Goal: Transaction & Acquisition: Purchase product/service

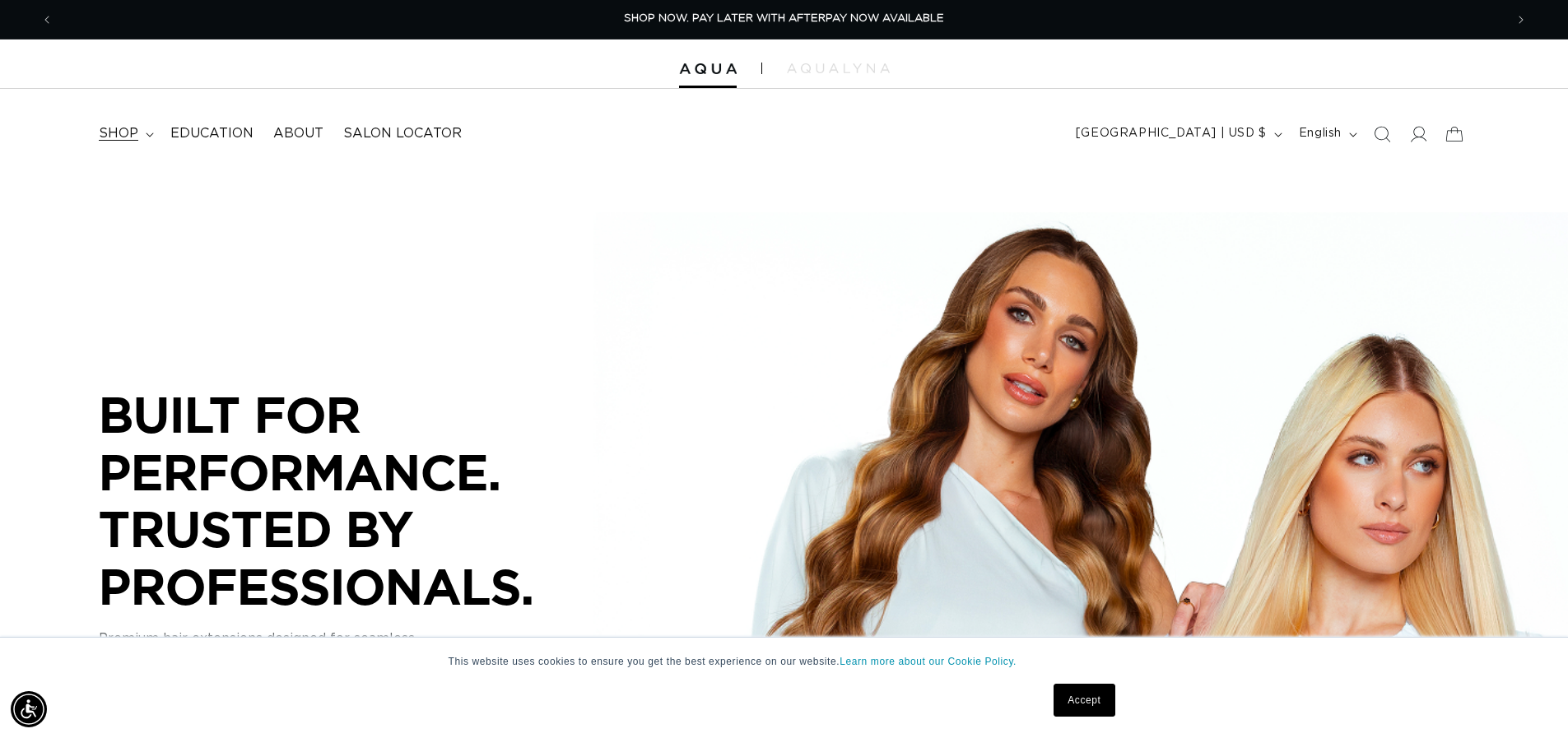
click at [117, 136] on span "shop" at bounding box center [118, 134] width 40 height 17
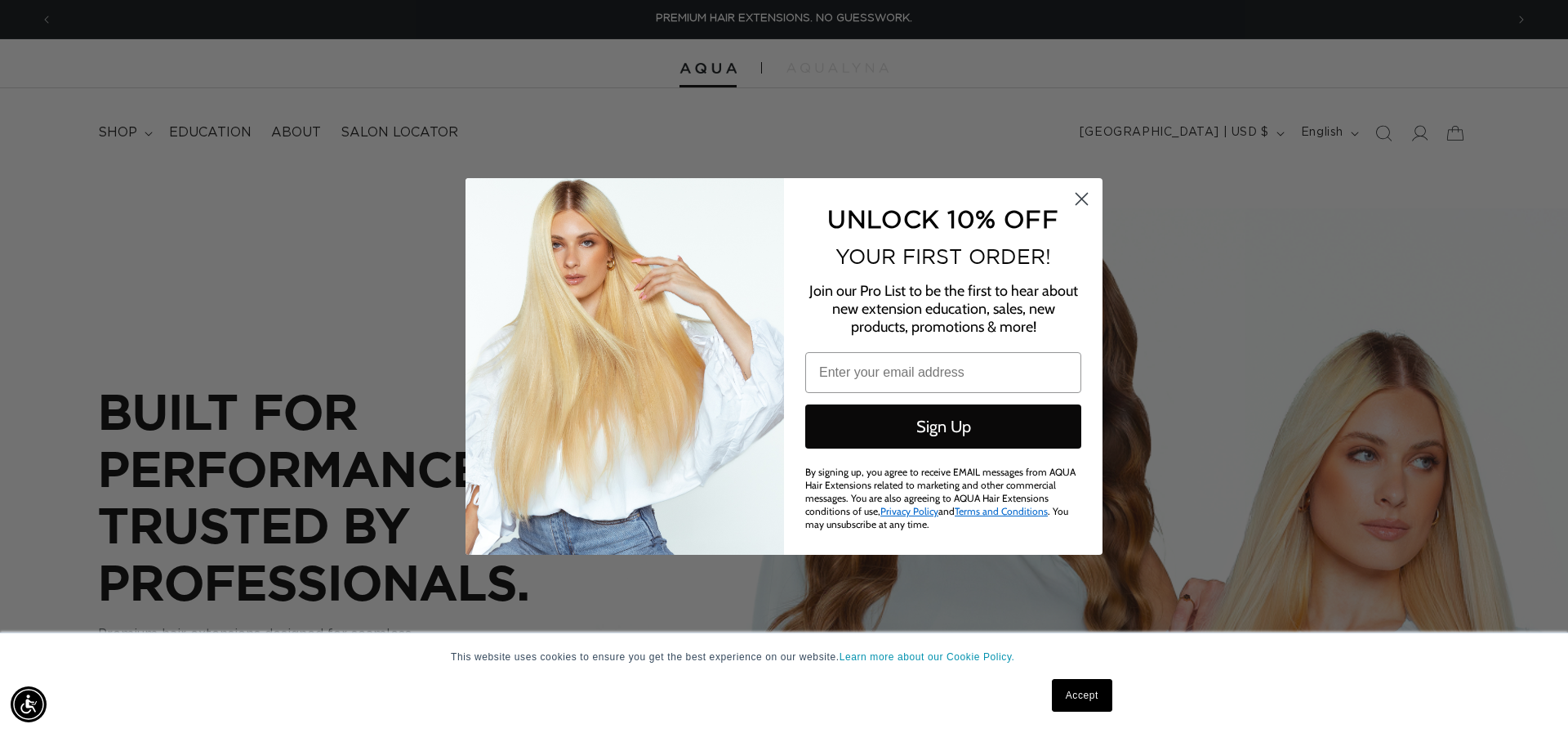
drag, startPoint x: 1080, startPoint y: 193, endPoint x: 500, endPoint y: 116, distance: 585.1
click at [1079, 192] on circle "Close dialog" at bounding box center [1082, 199] width 27 height 27
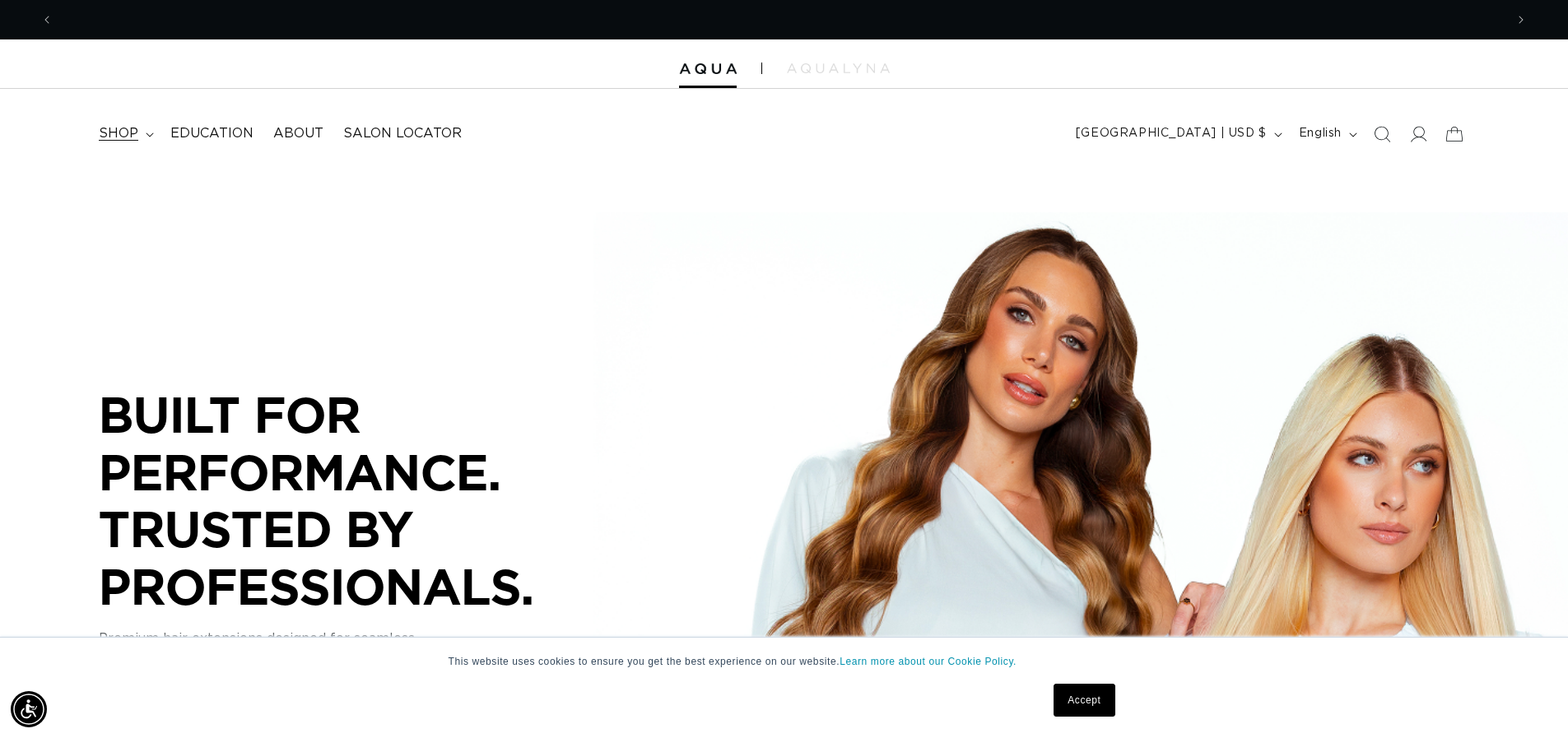
scroll to position [0, 1452]
click at [122, 130] on span "shop" at bounding box center [118, 134] width 40 height 17
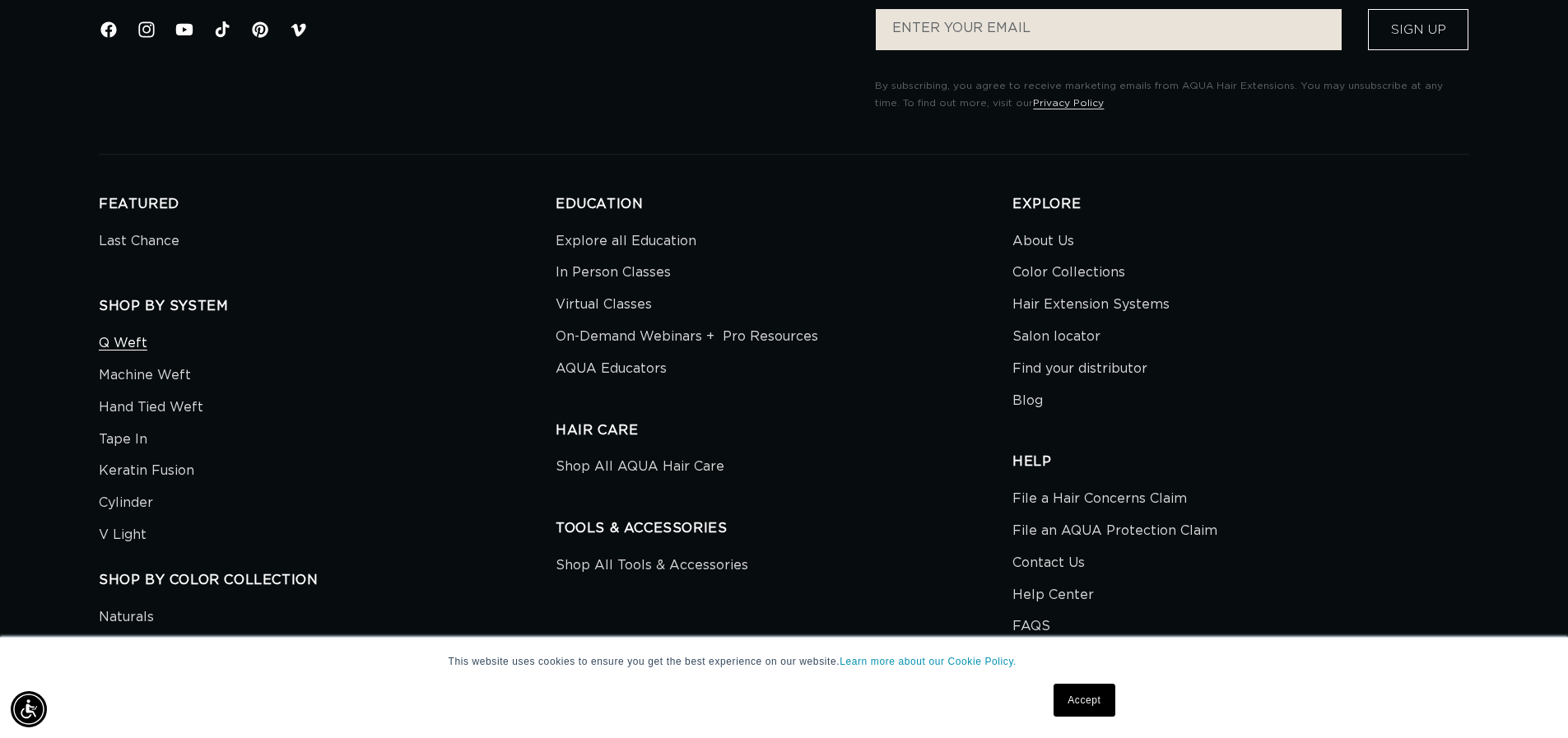
click at [135, 343] on link "Q Weft" at bounding box center [123, 345] width 49 height 28
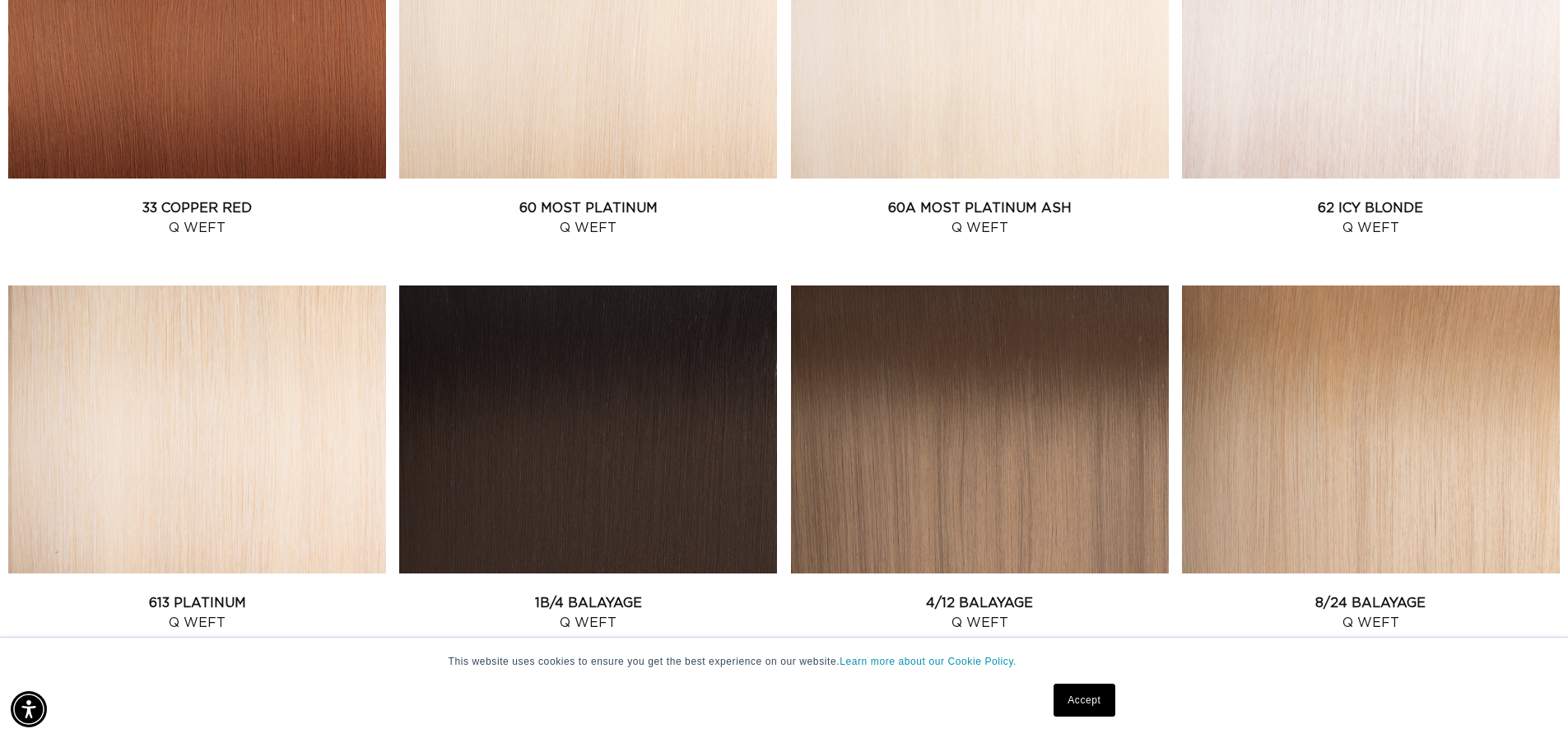
scroll to position [2386, 0]
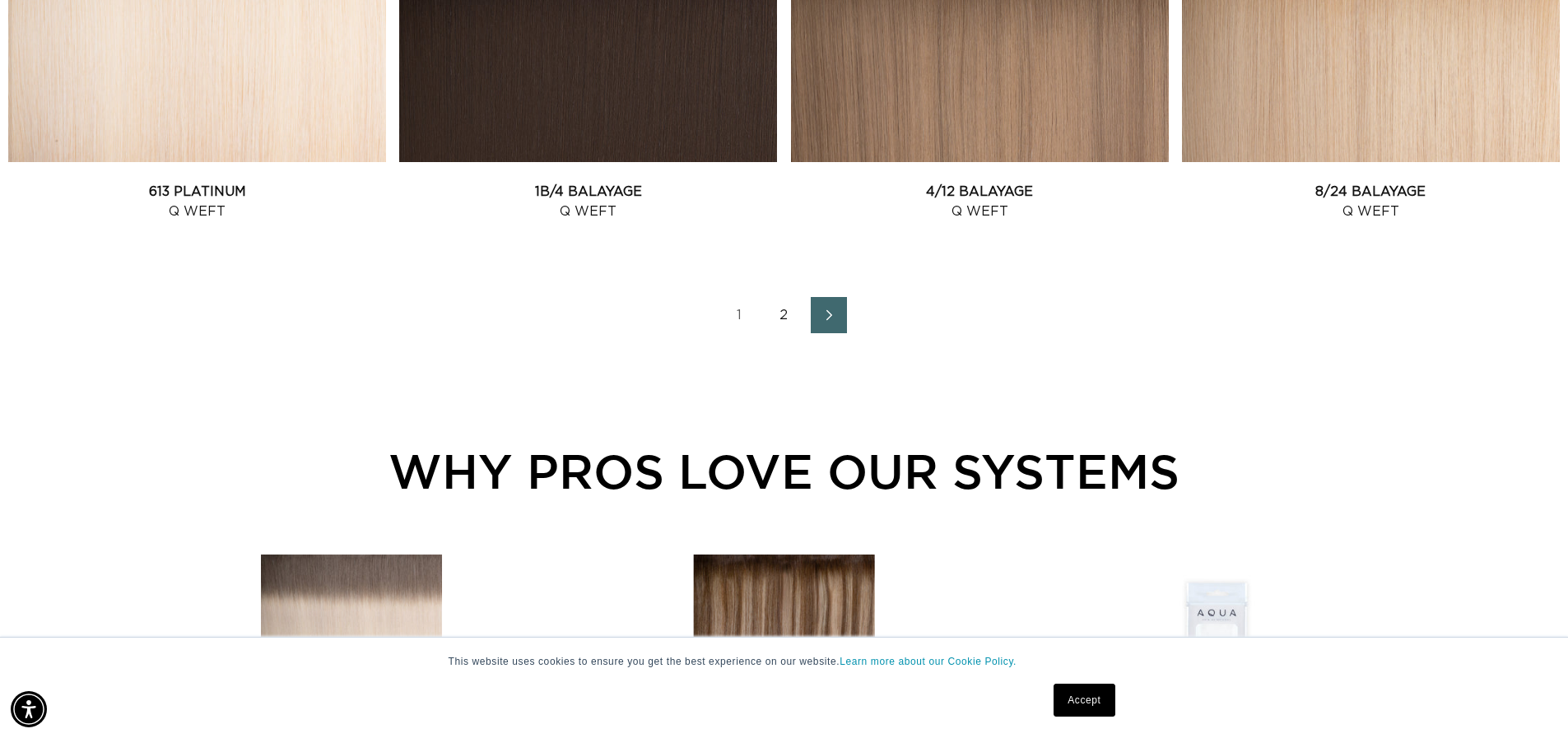
click at [825, 312] on icon "Next page" at bounding box center [830, 315] width 21 height 12
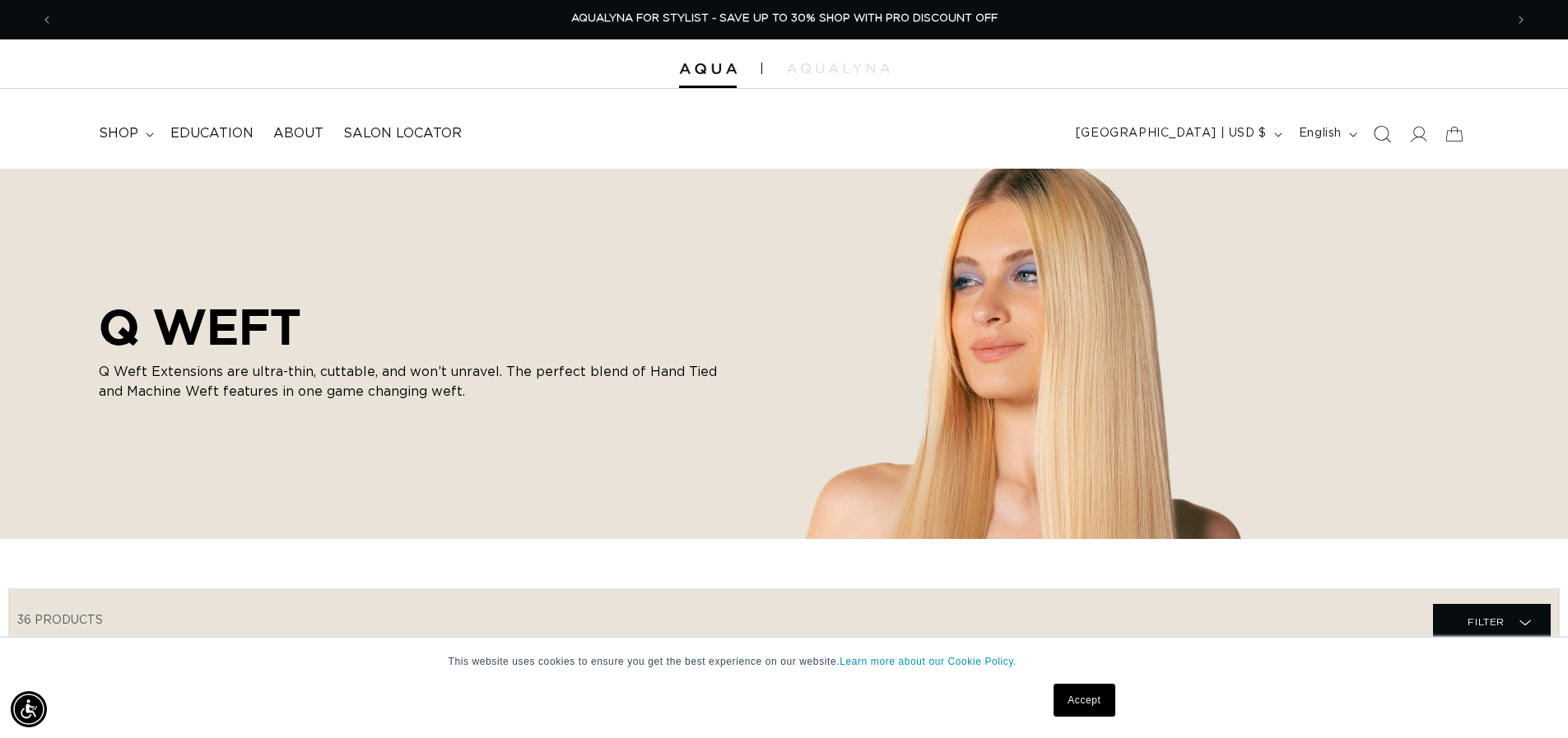
click at [1377, 132] on icon "Search" at bounding box center [1382, 134] width 17 height 17
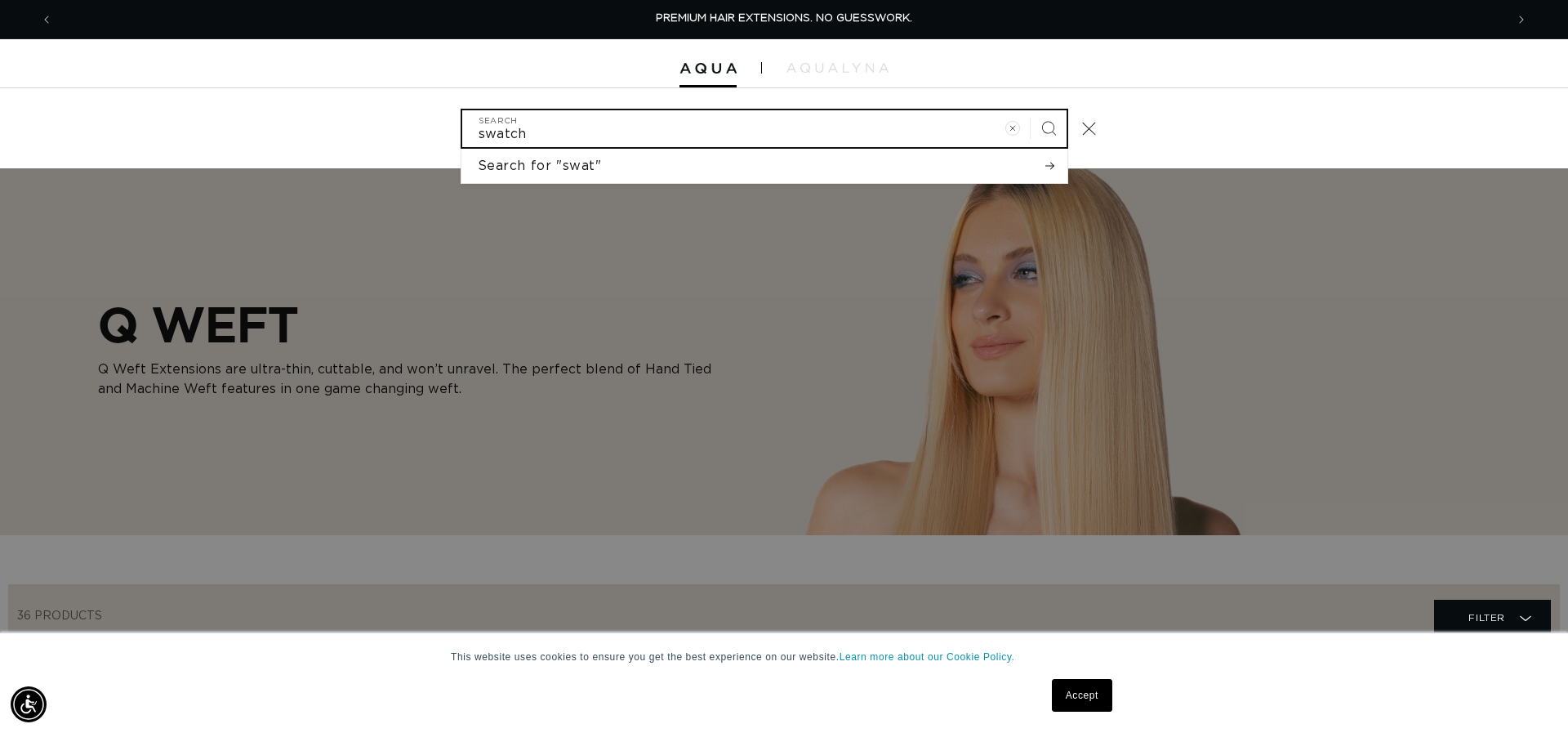
type input "swatch"
click at [1031, 111] on button "Search" at bounding box center [1048, 128] width 36 height 36
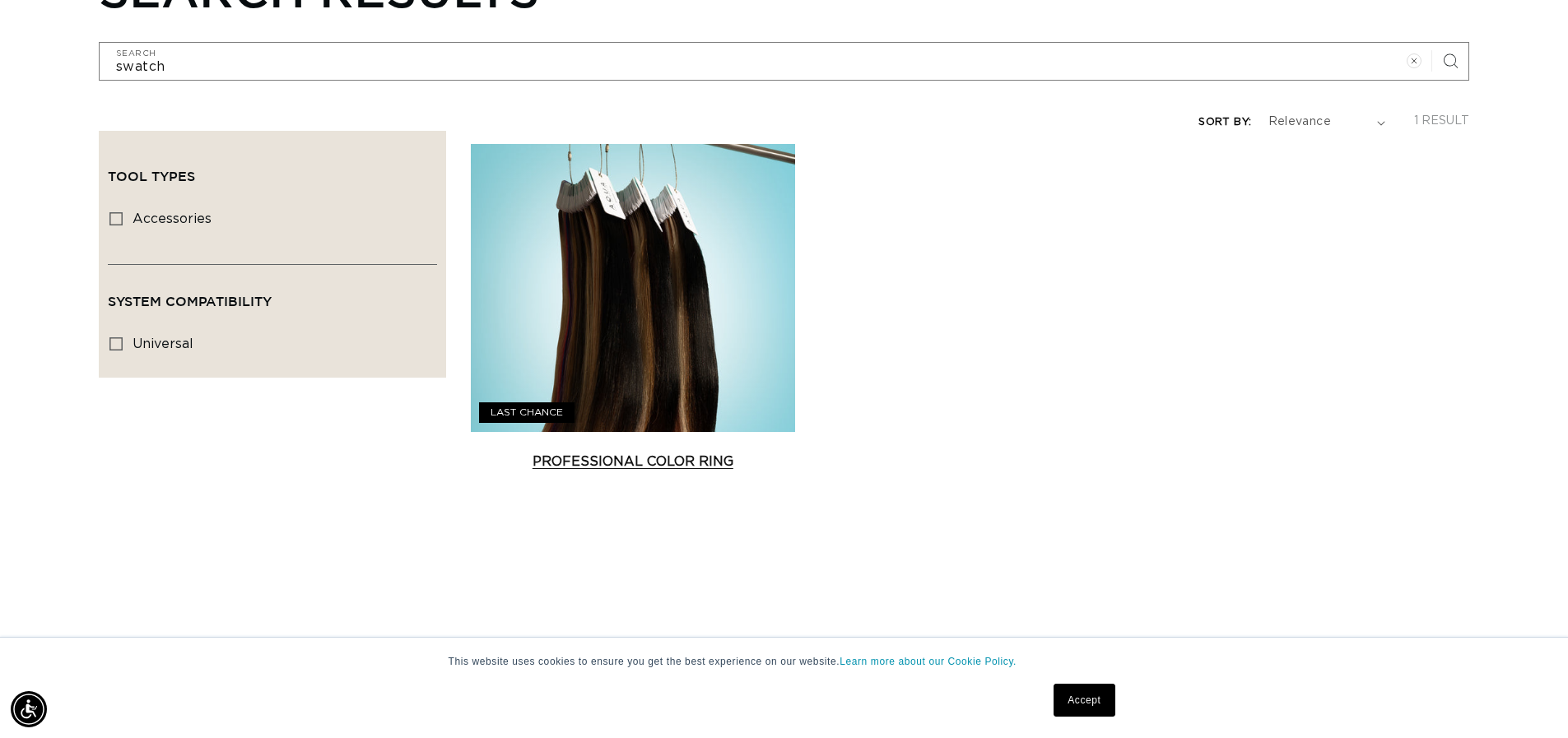
scroll to position [0, 1452]
click at [660, 453] on link "Professional Color Ring" at bounding box center [633, 462] width 324 height 19
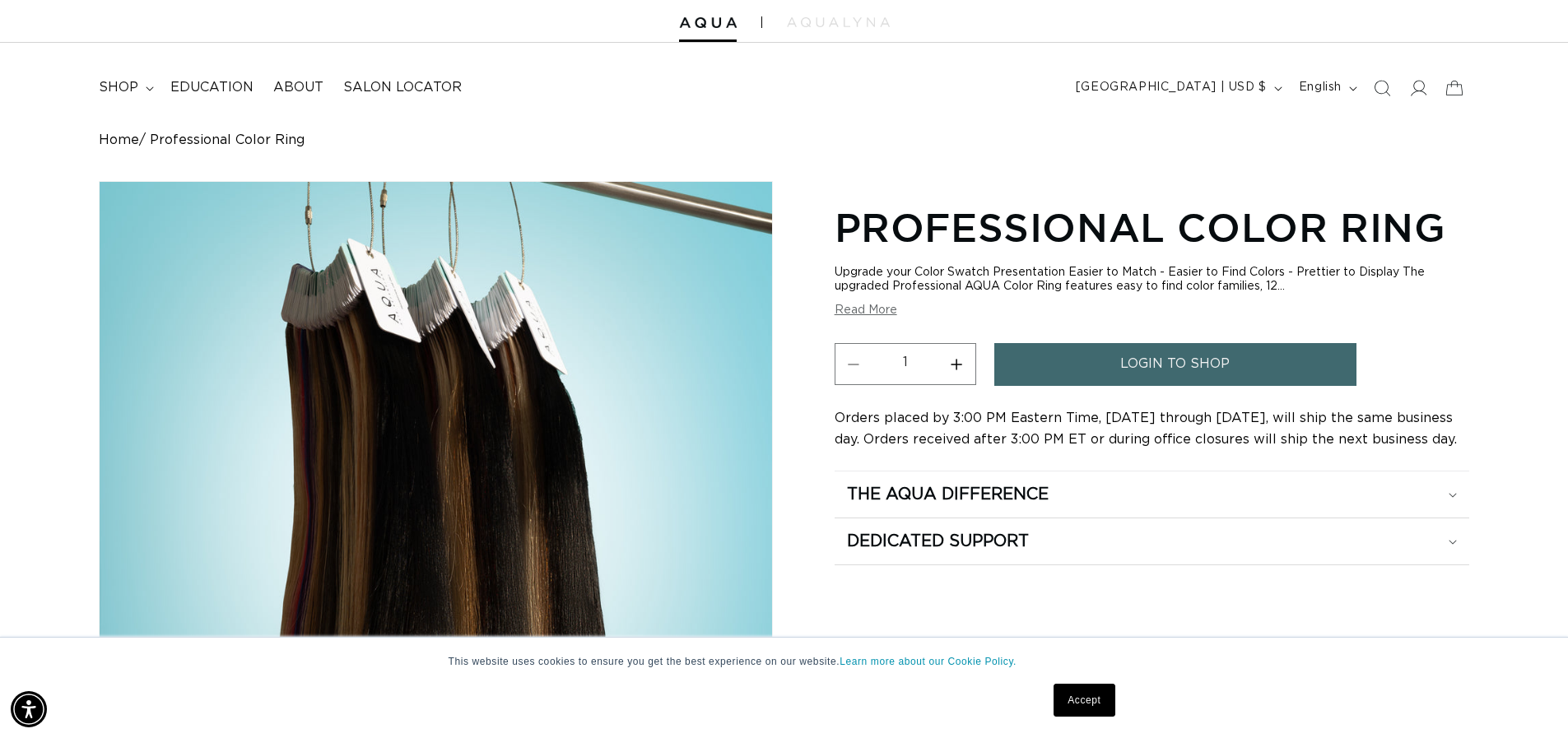
scroll to position [82, 0]
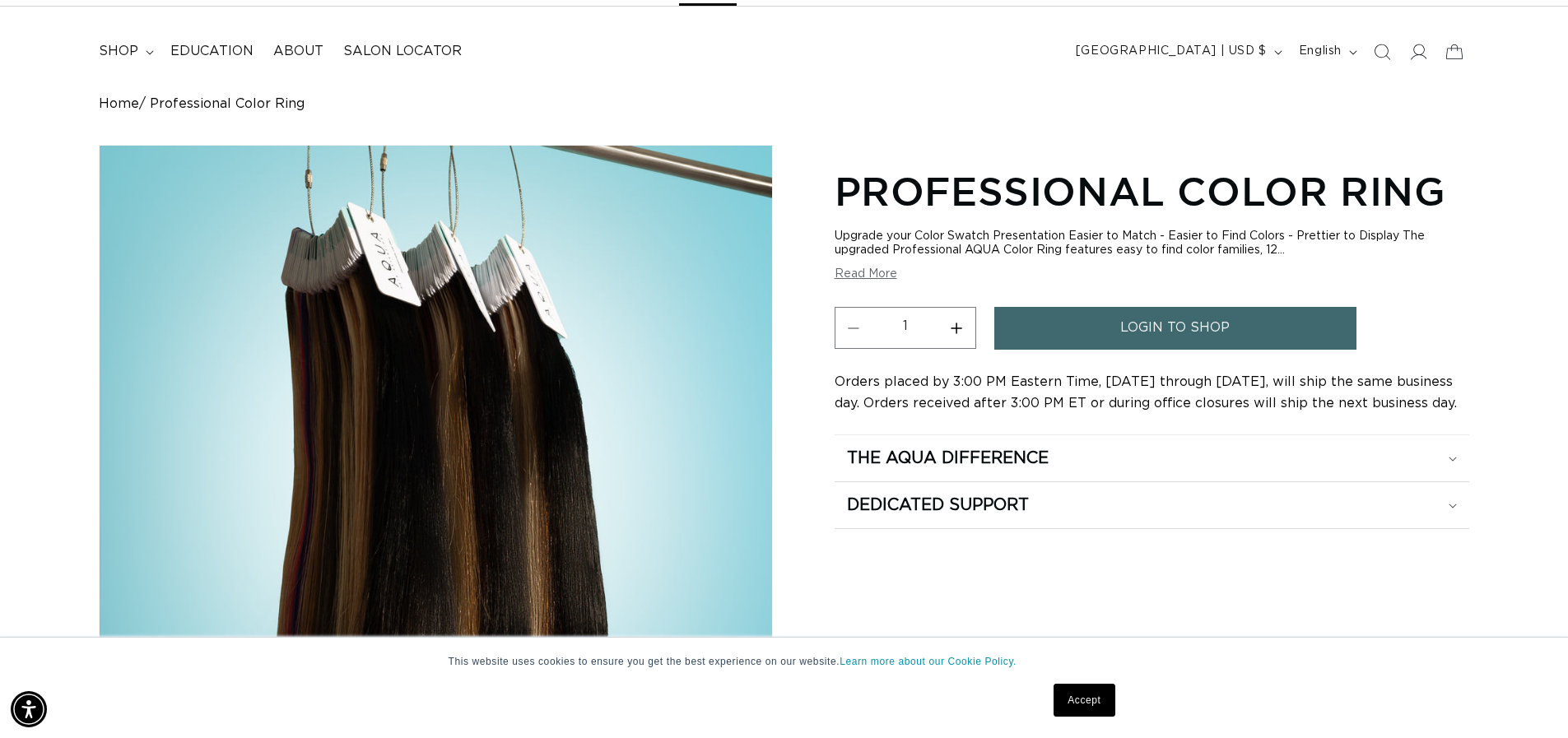
click at [866, 271] on button "Read More" at bounding box center [866, 274] width 62 height 14
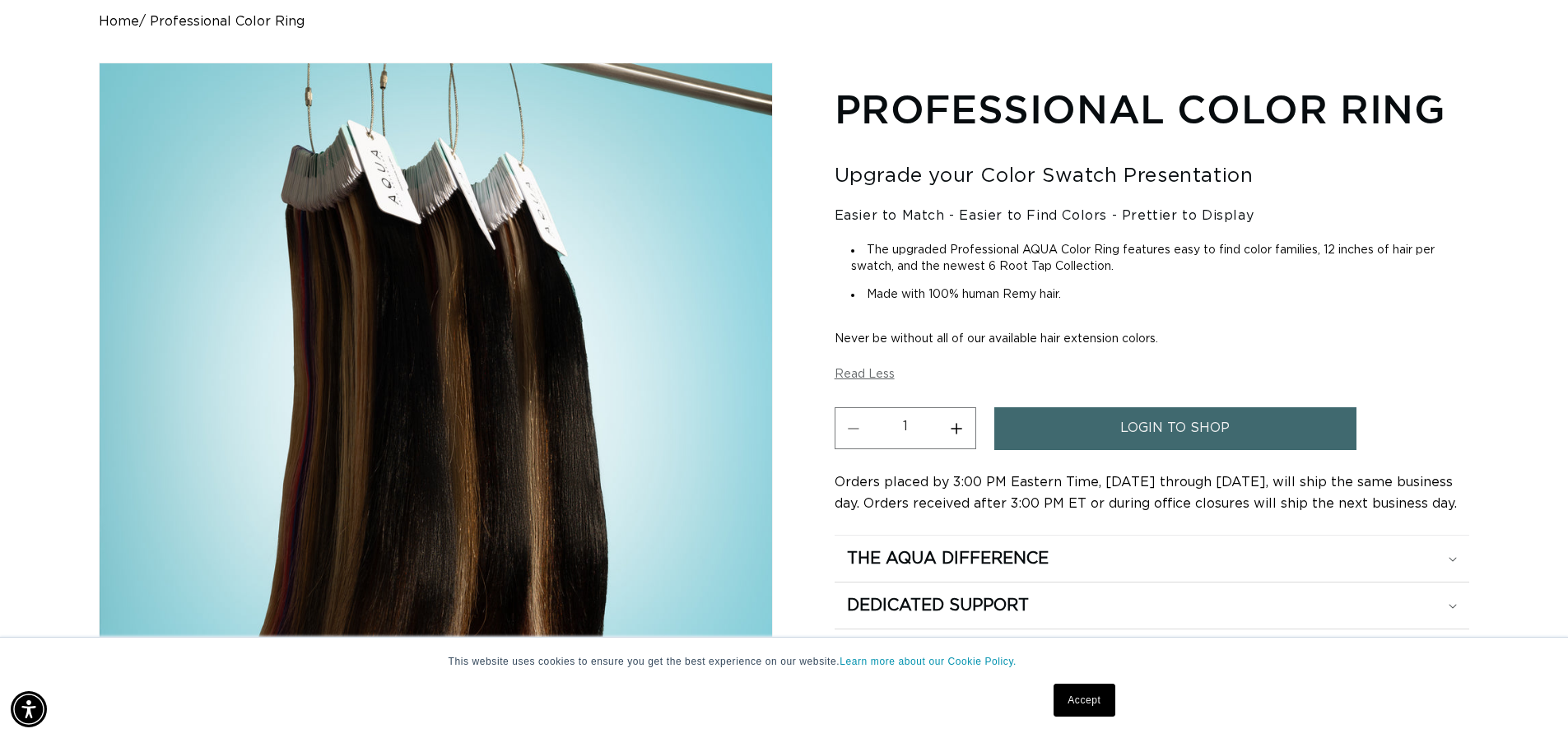
scroll to position [0, 1452]
click at [1171, 425] on span "login to shop" at bounding box center [1175, 428] width 110 height 42
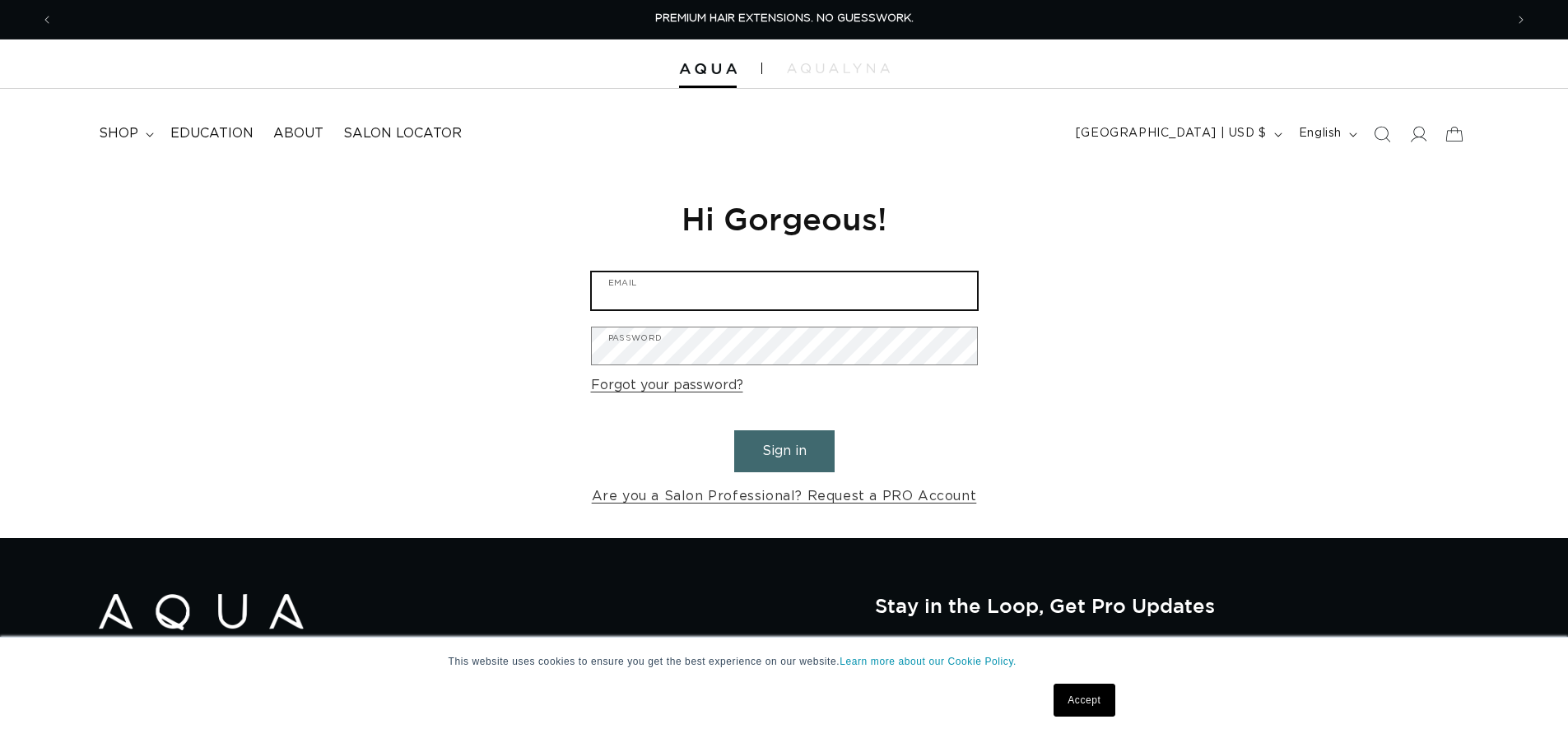
click at [724, 292] on input "Email" at bounding box center [784, 291] width 385 height 37
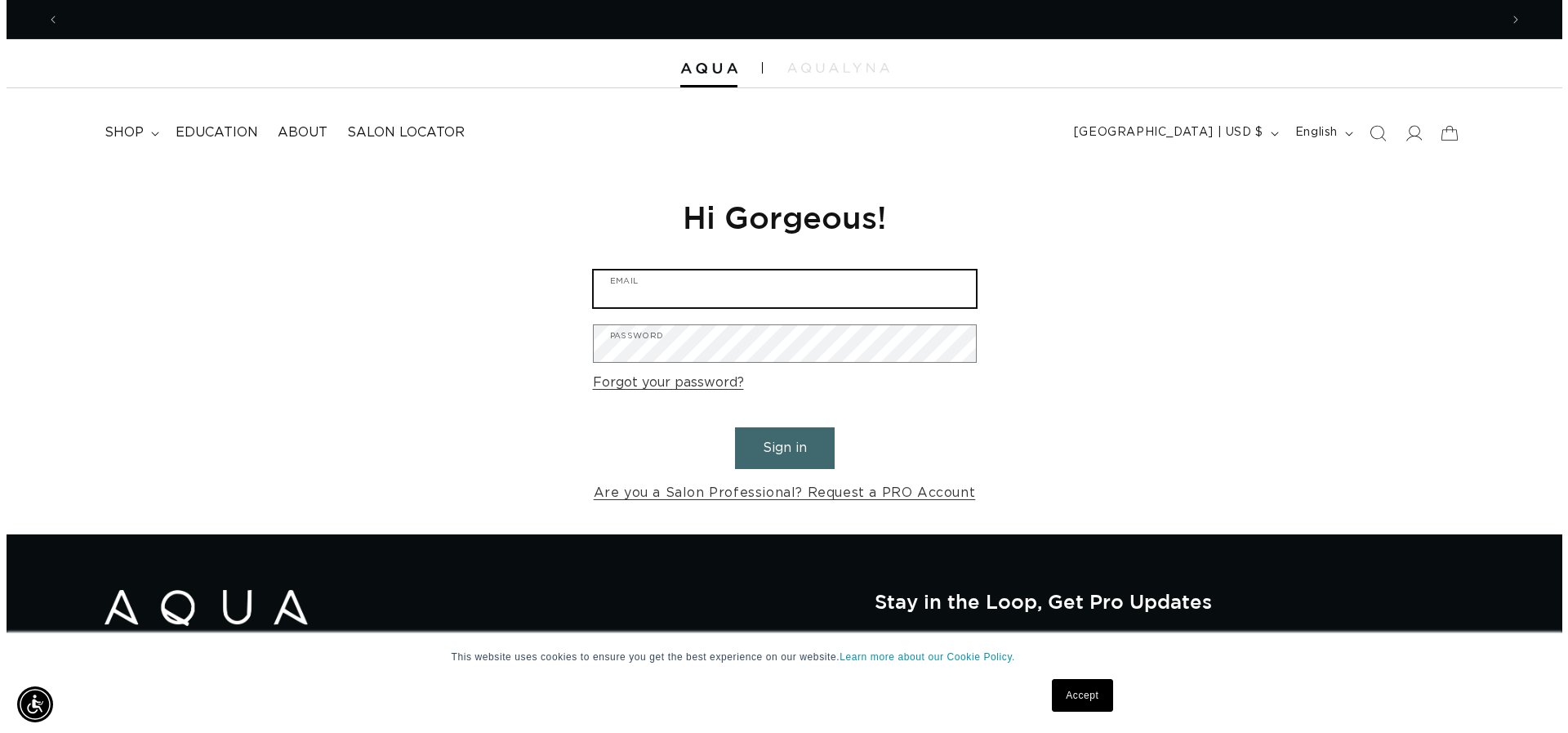
scroll to position [0, 1440]
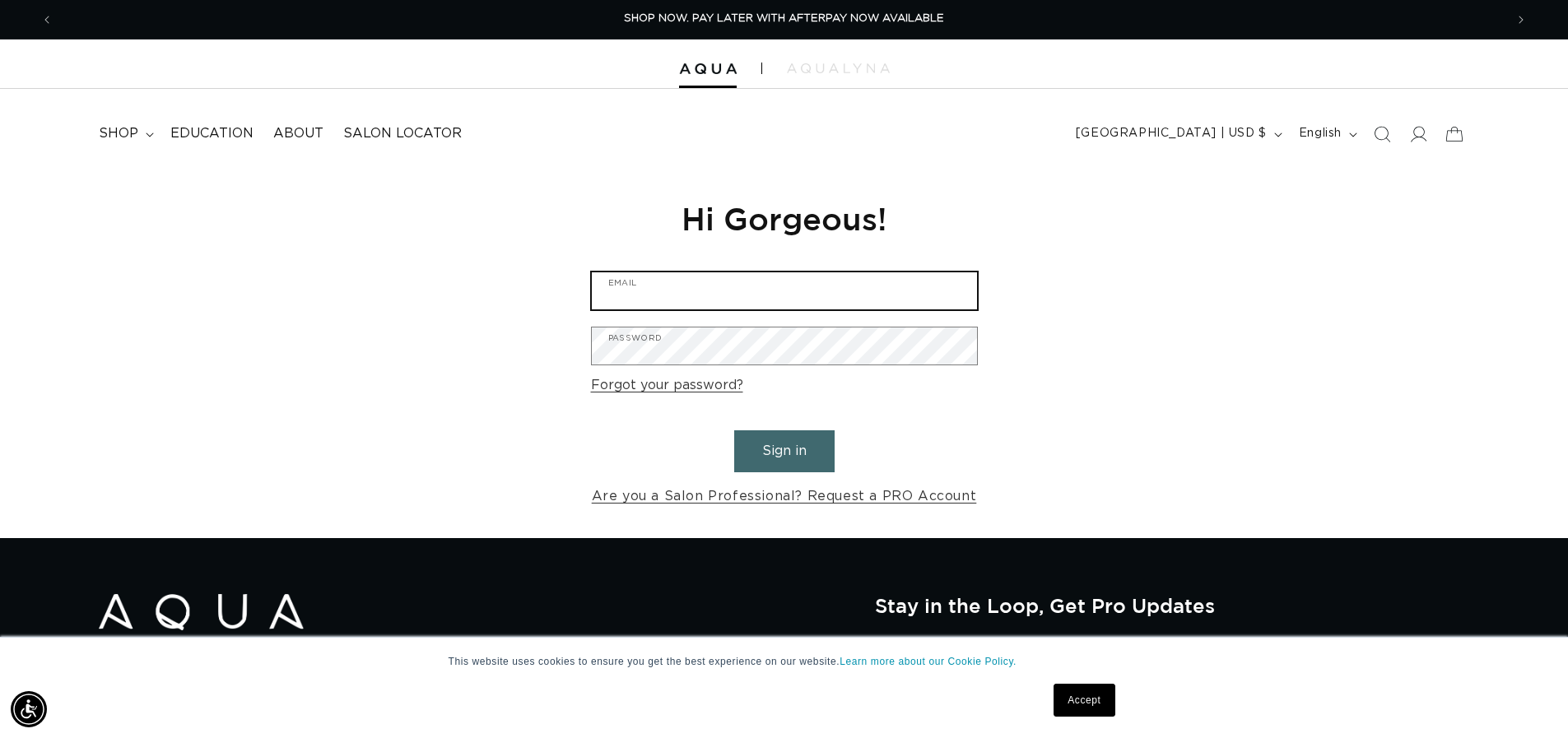
type input "[EMAIL_ADDRESS][PERSON_NAME][DOMAIN_NAME]"
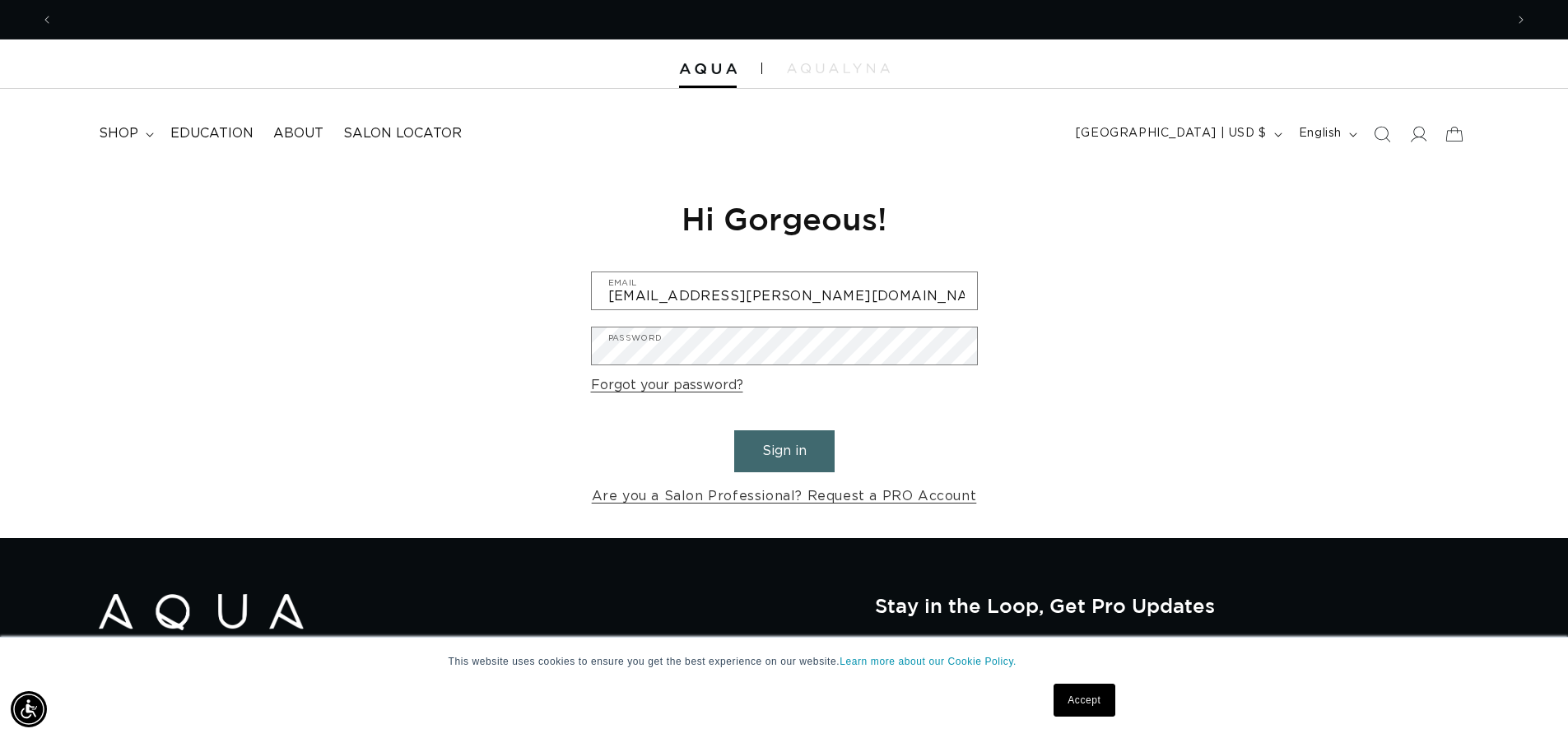
scroll to position [0, 0]
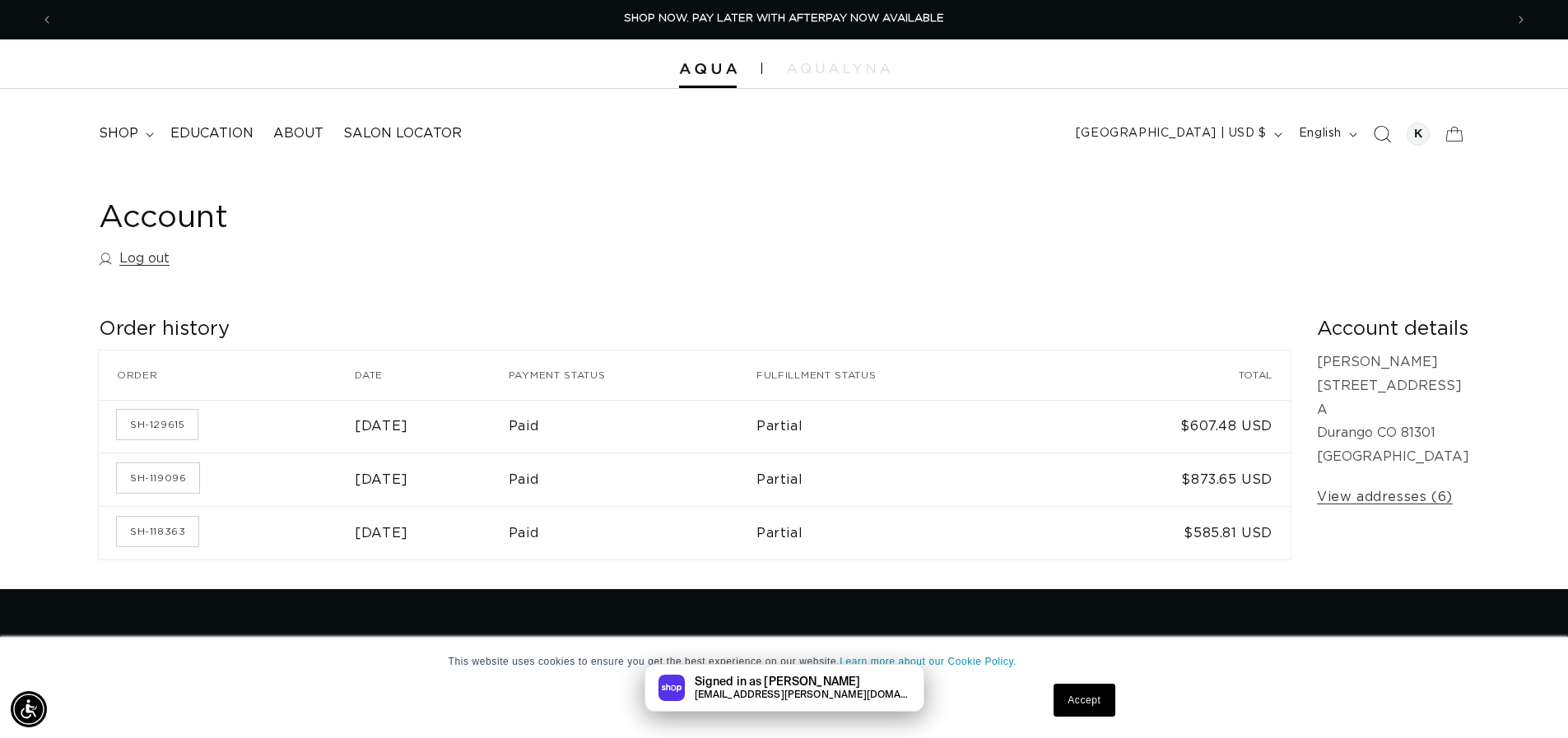
click at [1381, 135] on icon "Search" at bounding box center [1382, 134] width 17 height 17
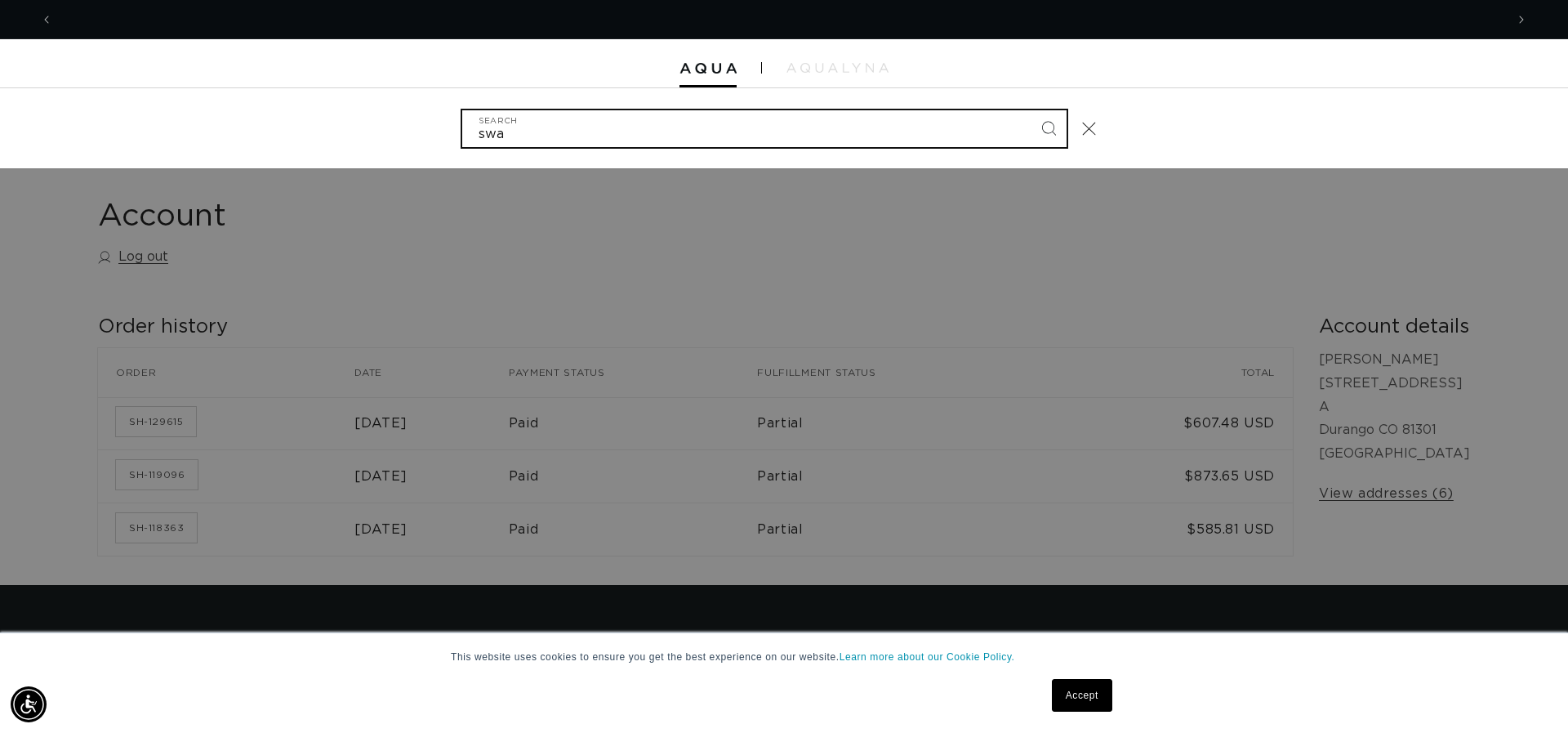
scroll to position [0, 2904]
type input "swatch"
click at [1031, 111] on button "Search" at bounding box center [1048, 128] width 36 height 36
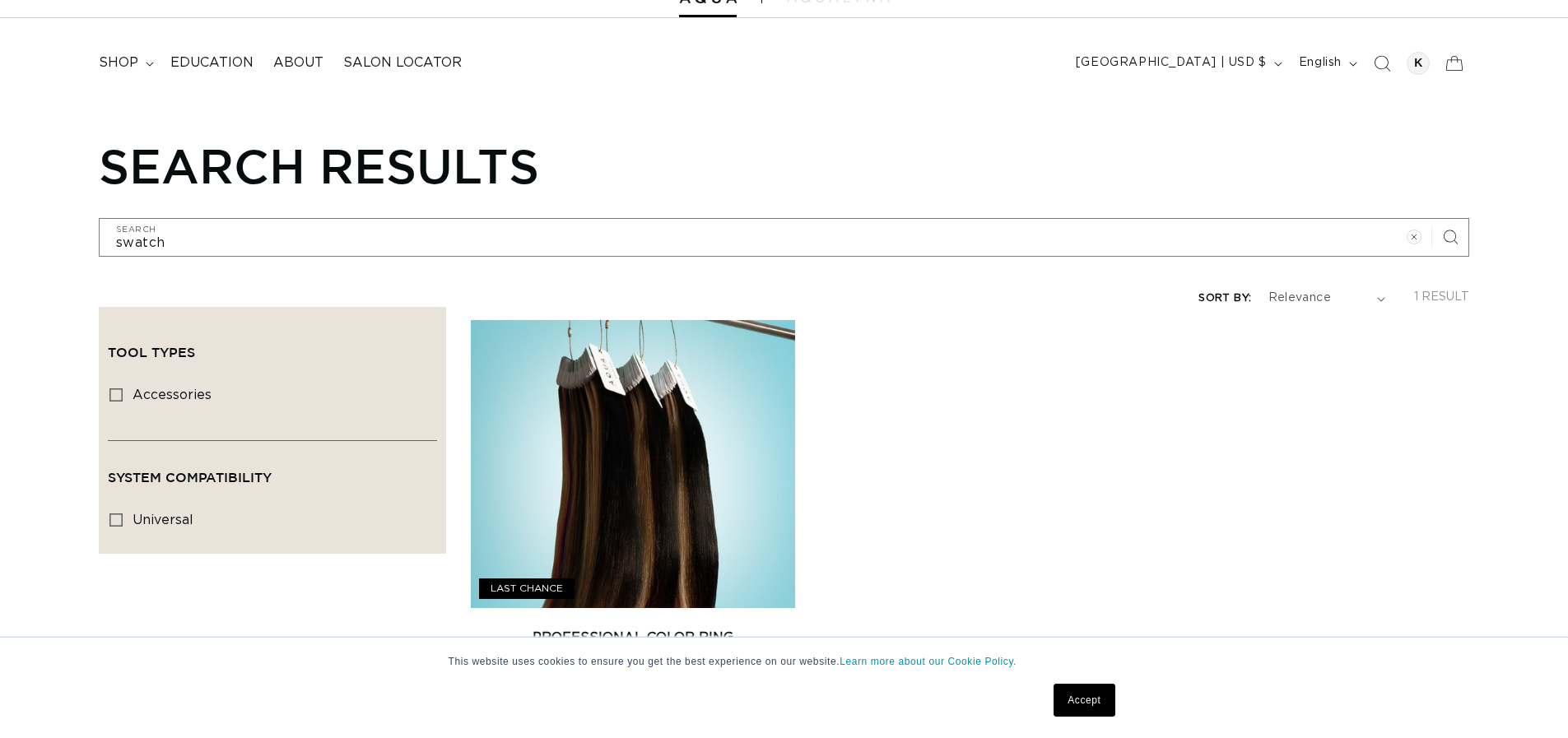
scroll to position [165, 0]
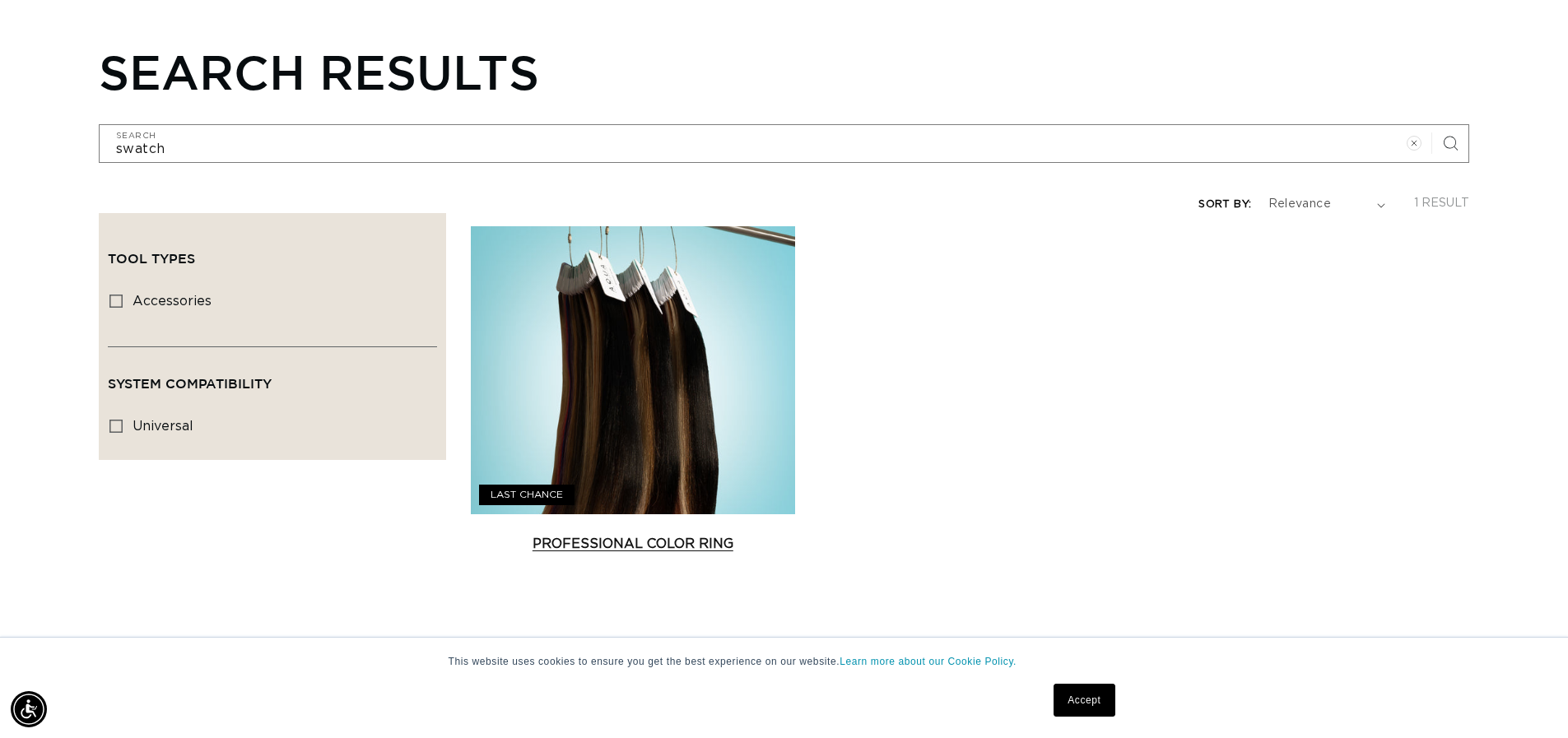
click at [670, 538] on link "Professional Color Ring" at bounding box center [633, 544] width 324 height 19
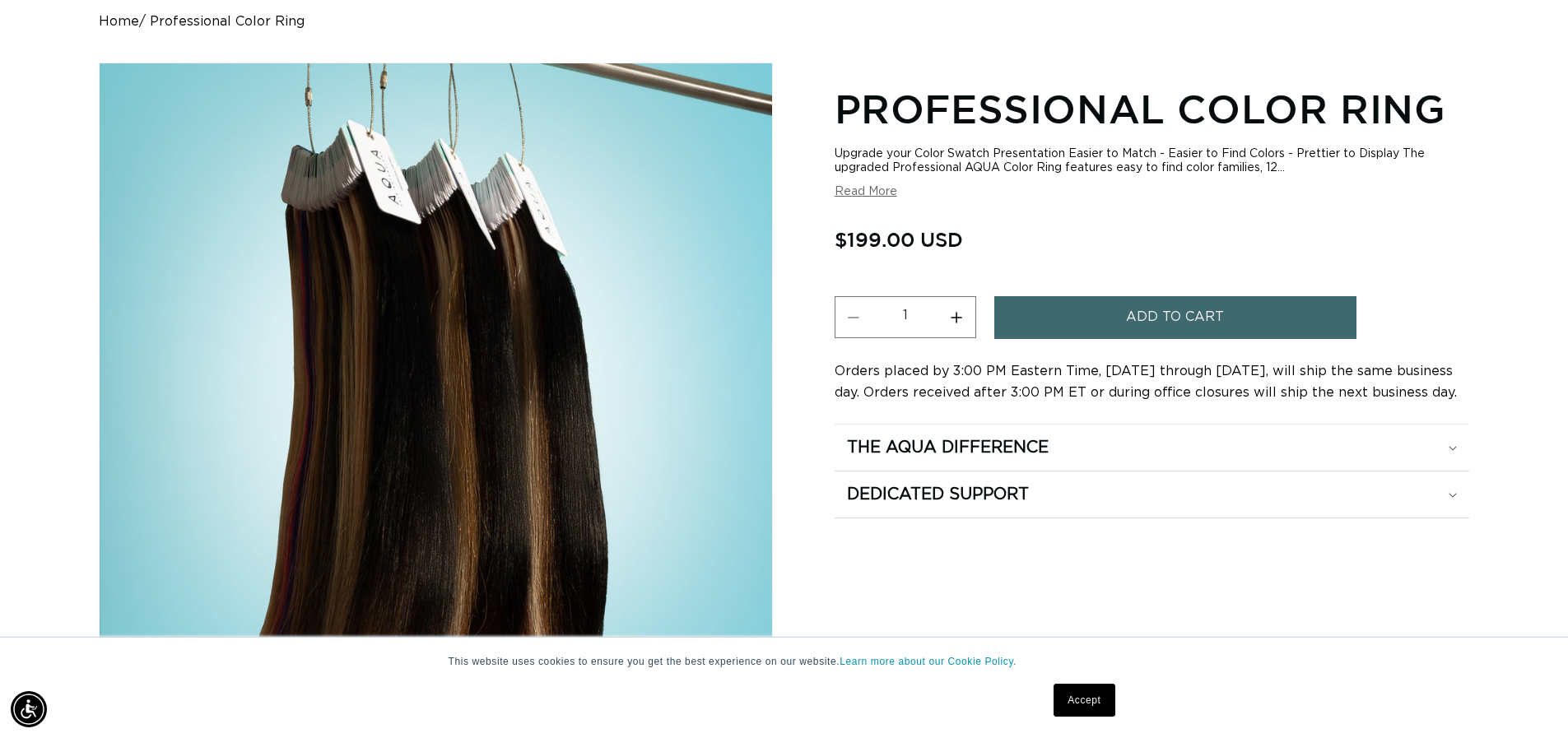
scroll to position [0, 2903]
click at [865, 193] on button "Read More" at bounding box center [866, 192] width 62 height 14
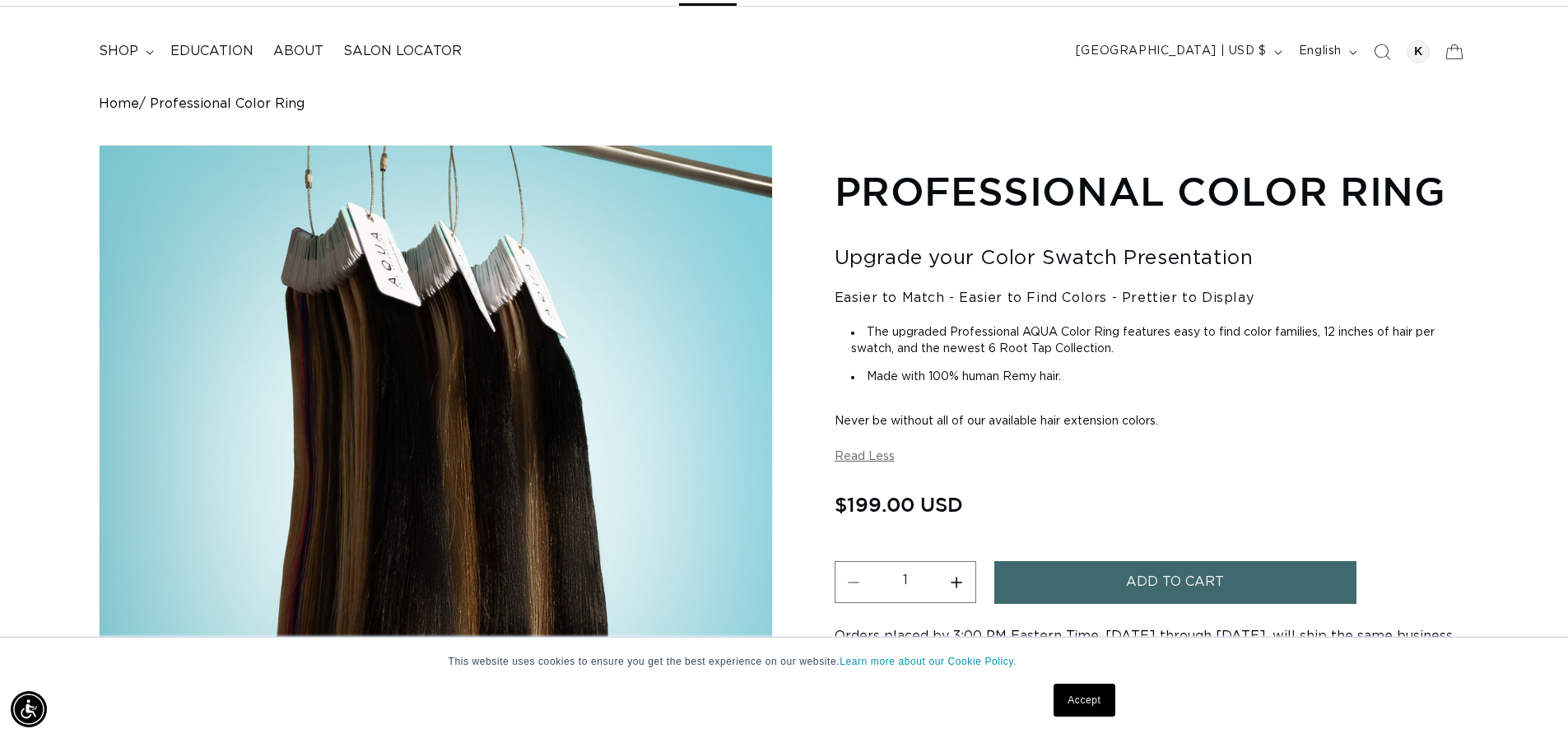
scroll to position [0, 0]
